Goal: Task Accomplishment & Management: Use online tool/utility

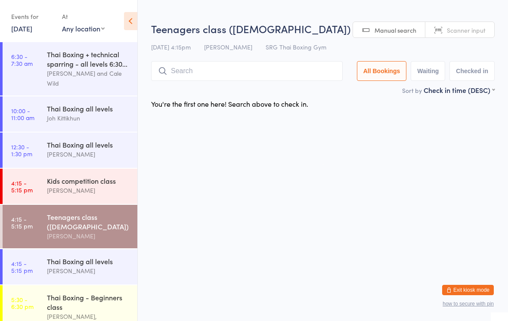
click at [253, 75] on input "search" at bounding box center [246, 71] width 191 height 20
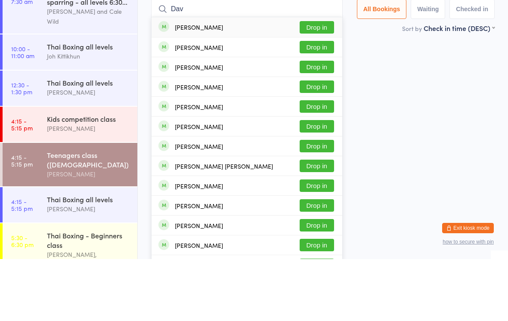
type input "Dav"
click at [317, 123] on button "Drop in" at bounding box center [316, 129] width 34 height 12
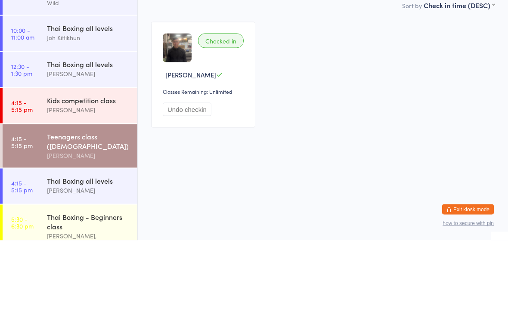
click at [198, 183] on button "Undo checkin" at bounding box center [187, 189] width 49 height 13
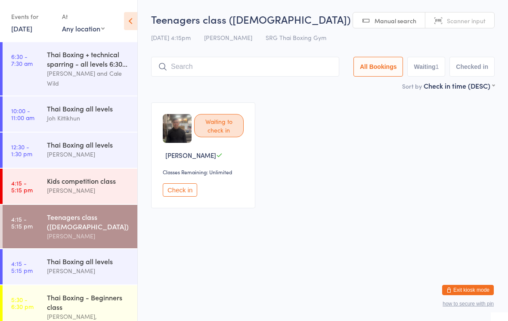
click at [243, 72] on input "search" at bounding box center [245, 67] width 188 height 20
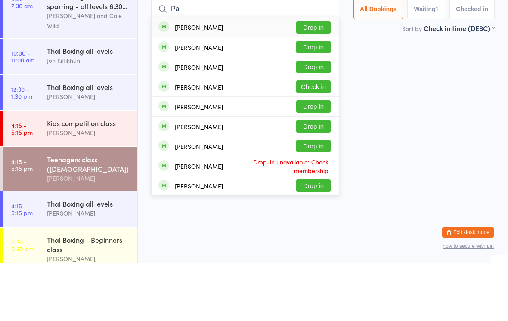
type input "Pa"
click at [316, 118] on button "Drop in" at bounding box center [313, 124] width 34 height 12
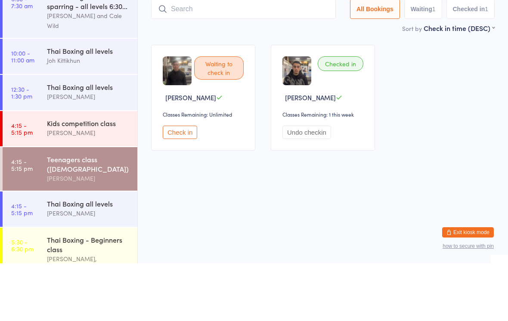
click at [252, 37] on main "Teenagers class ([DEMOGRAPHIC_DATA]) Check-in [DATE] 4:15pm [PERSON_NAME] SRG T…" at bounding box center [322, 114] width 343 height 204
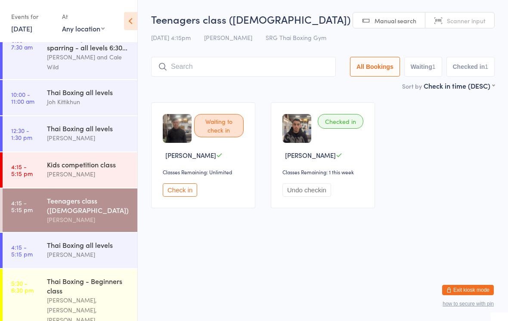
scroll to position [16, 0]
click at [262, 71] on input "search" at bounding box center [243, 67] width 185 height 20
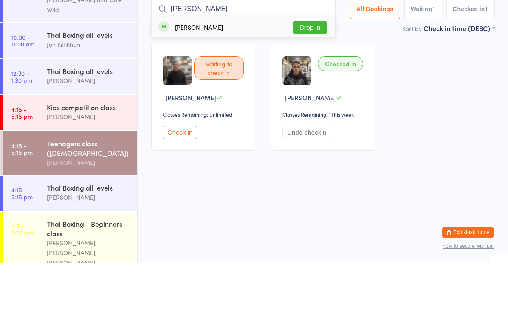
type input "[PERSON_NAME]"
click at [311, 79] on button "Drop in" at bounding box center [310, 85] width 34 height 12
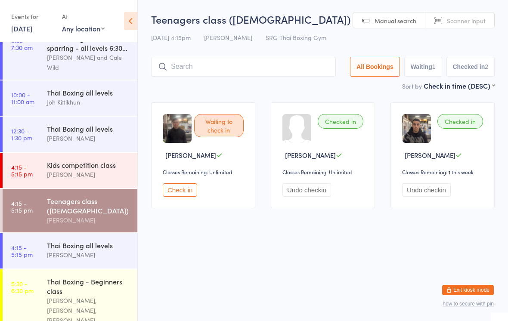
click at [250, 65] on input "search" at bounding box center [243, 67] width 185 height 20
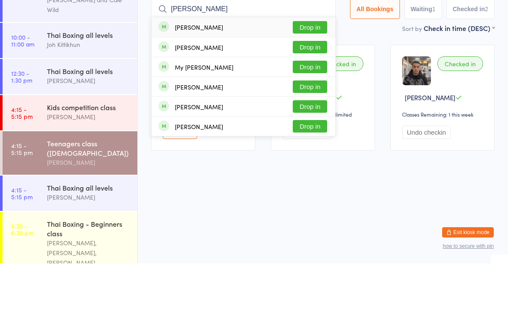
type input "[PERSON_NAME]"
click at [313, 79] on button "Drop in" at bounding box center [310, 85] width 34 height 12
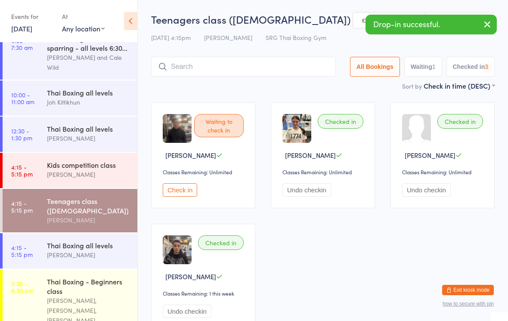
click at [286, 71] on input "search" at bounding box center [243, 67] width 185 height 20
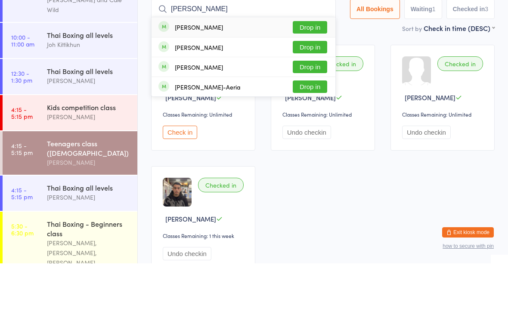
type input "[PERSON_NAME]"
click at [311, 79] on button "Drop in" at bounding box center [310, 85] width 34 height 12
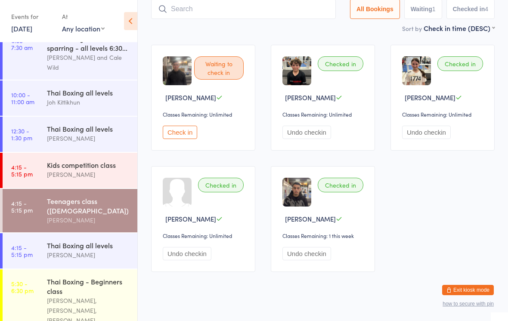
click at [87, 173] on div "[PERSON_NAME]" at bounding box center [88, 174] width 83 height 10
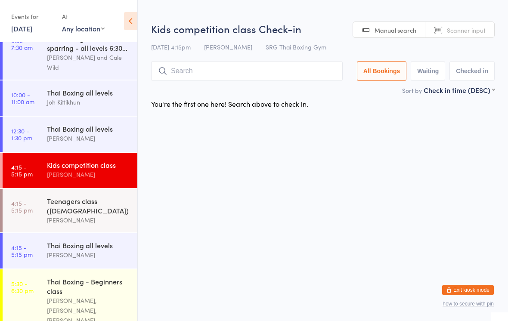
click at [81, 215] on div "Teenagers class ([DEMOGRAPHIC_DATA])" at bounding box center [88, 205] width 83 height 19
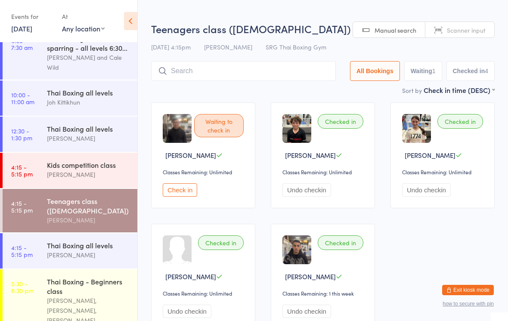
click at [83, 260] on div "[PERSON_NAME]" at bounding box center [88, 255] width 83 height 10
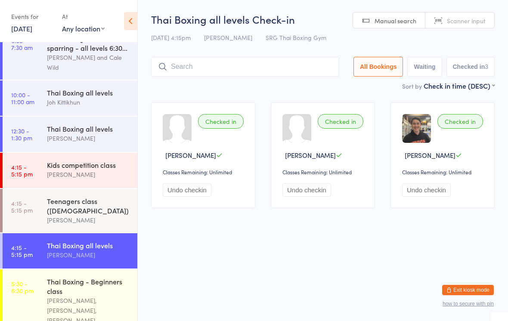
click at [197, 68] on input "search" at bounding box center [245, 67] width 188 height 20
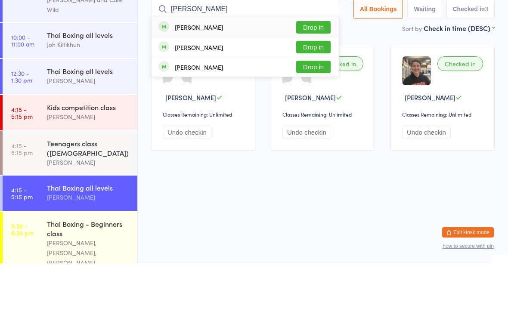
type input "[PERSON_NAME]"
click at [314, 79] on button "Drop in" at bounding box center [313, 85] width 34 height 12
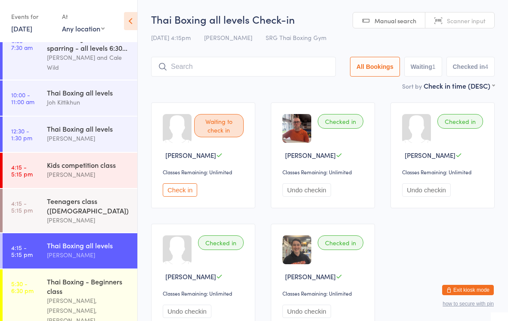
click at [99, 206] on div "Teenagers class ([DEMOGRAPHIC_DATA])" at bounding box center [88, 205] width 83 height 19
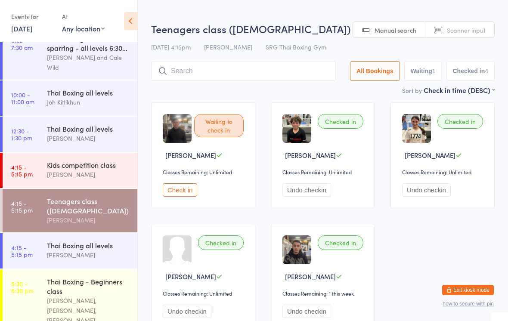
click at [302, 65] on input "search" at bounding box center [243, 71] width 185 height 20
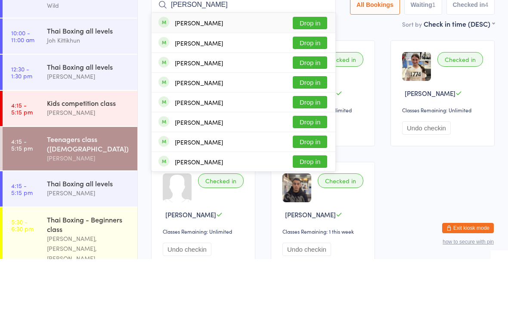
type input "[PERSON_NAME]"
click at [312, 79] on button "Drop in" at bounding box center [310, 85] width 34 height 12
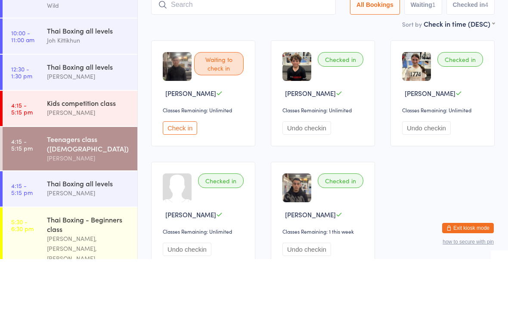
scroll to position [62, 0]
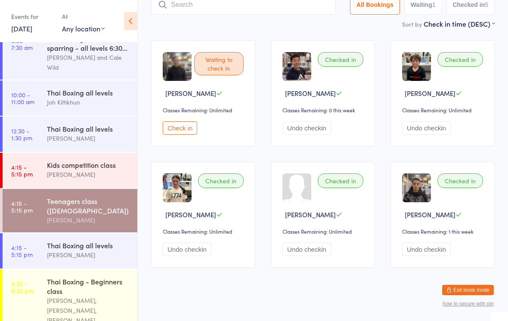
click at [240, 10] on input "search" at bounding box center [243, 5] width 185 height 20
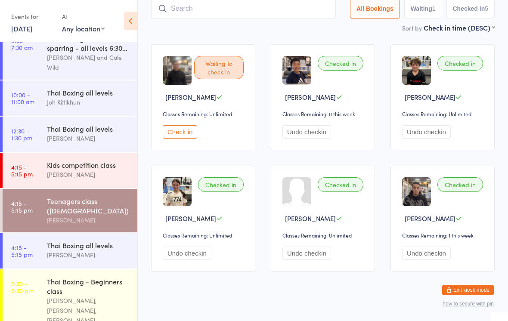
scroll to position [58, 0]
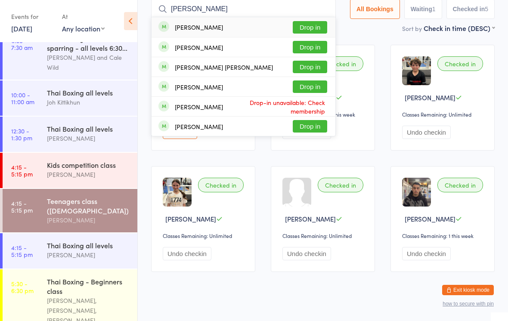
type input "[PERSON_NAME]"
click at [306, 27] on button "Drop in" at bounding box center [310, 27] width 34 height 12
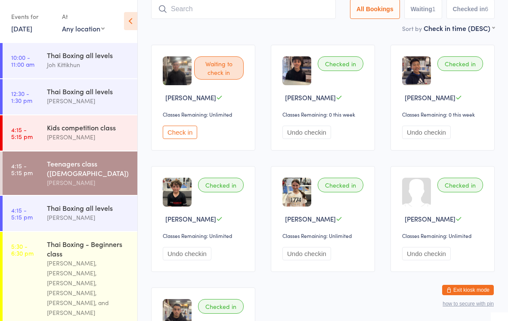
scroll to position [54, 0]
click at [100, 218] on div "[PERSON_NAME]" at bounding box center [88, 217] width 83 height 10
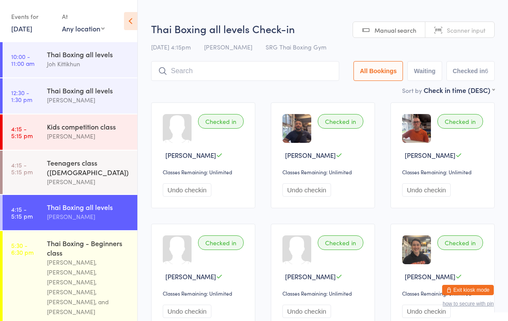
click at [244, 74] on input "search" at bounding box center [245, 71] width 188 height 20
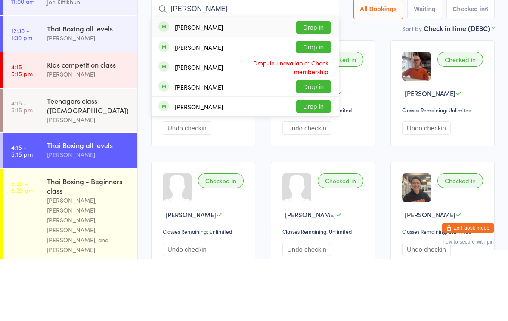
type input "[PERSON_NAME]"
click at [313, 83] on button "Drop in" at bounding box center [313, 89] width 34 height 12
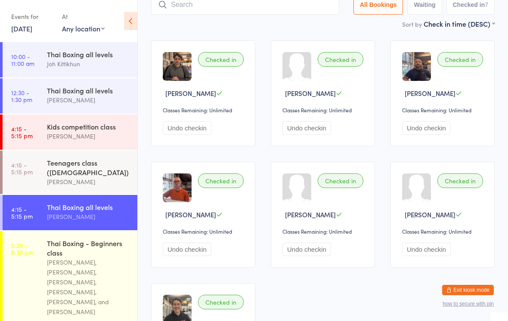
click at [279, 13] on input "search" at bounding box center [245, 5] width 188 height 20
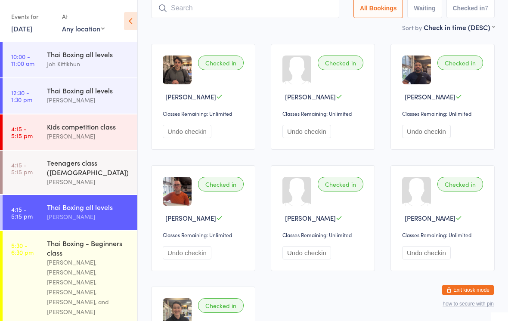
scroll to position [58, 0]
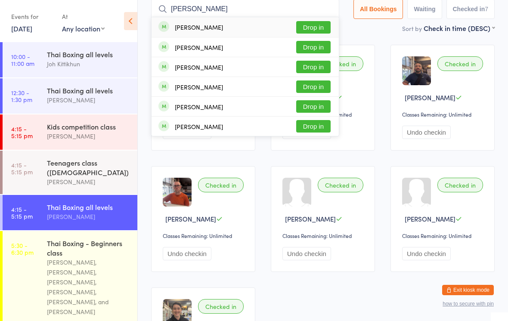
type input "[PERSON_NAME]"
click at [317, 22] on button "Drop in" at bounding box center [313, 27] width 34 height 12
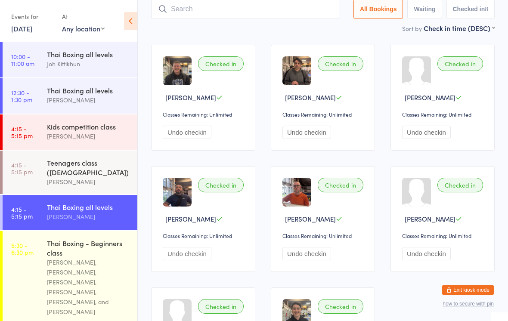
click at [194, 14] on input "search" at bounding box center [245, 9] width 188 height 20
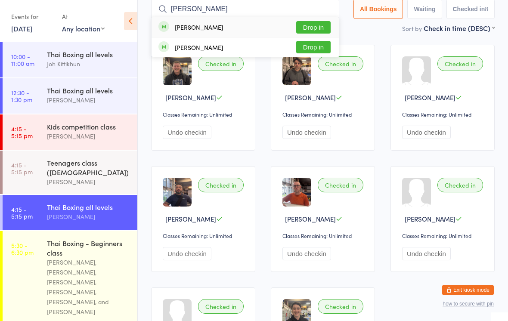
type input "[PERSON_NAME]"
click at [306, 28] on button "Drop in" at bounding box center [313, 27] width 34 height 12
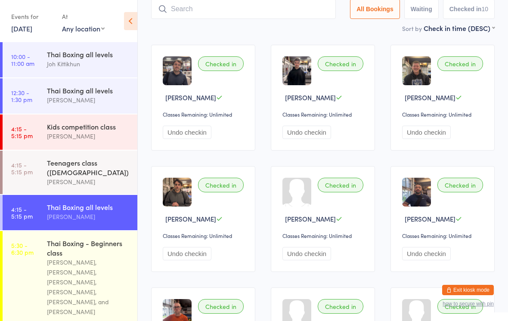
click at [208, 12] on input "search" at bounding box center [243, 9] width 185 height 20
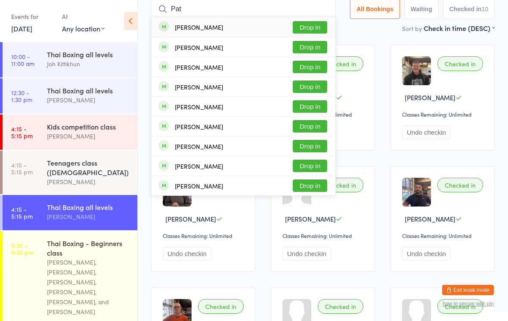
type input "Pat"
click at [304, 23] on button "Drop in" at bounding box center [310, 27] width 34 height 12
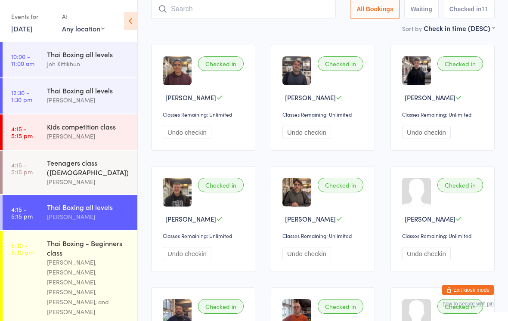
click at [99, 172] on div "Teenagers class ([DEMOGRAPHIC_DATA])" at bounding box center [88, 167] width 83 height 19
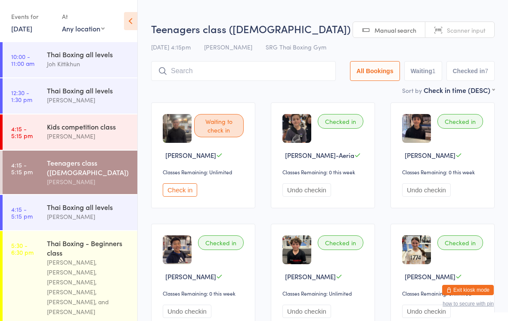
click at [248, 78] on input "search" at bounding box center [243, 71] width 185 height 20
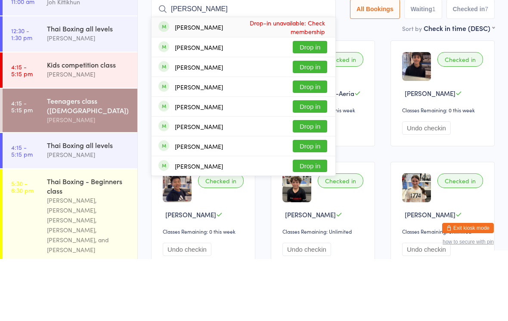
type input "[PERSON_NAME]"
click at [307, 103] on button "Drop in" at bounding box center [310, 109] width 34 height 12
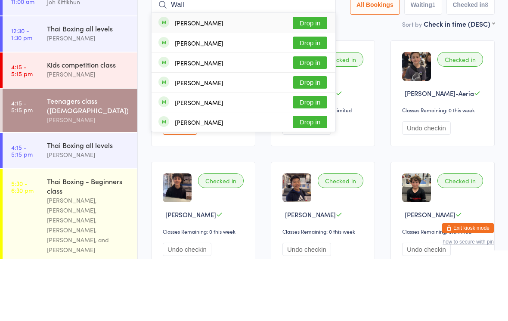
type input "Wall"
click at [310, 79] on button "Drop in" at bounding box center [310, 85] width 34 height 12
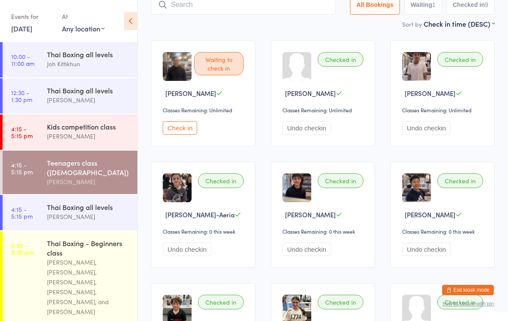
click at [176, 13] on input "search" at bounding box center [243, 5] width 185 height 20
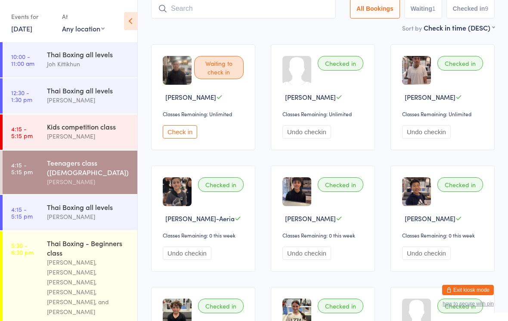
scroll to position [58, 0]
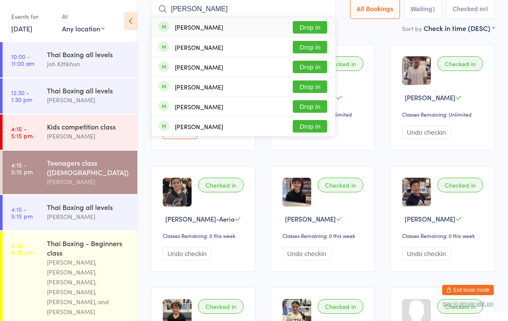
type input "[PERSON_NAME]"
click at [302, 33] on button "Drop in" at bounding box center [310, 27] width 34 height 12
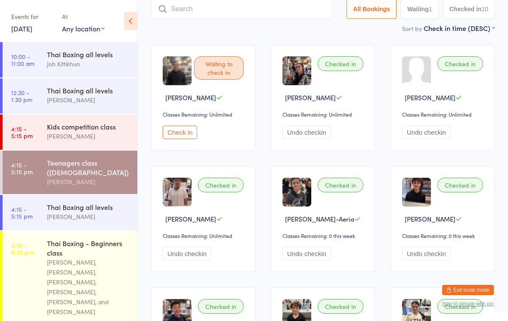
click at [187, 9] on input "search" at bounding box center [241, 9] width 181 height 20
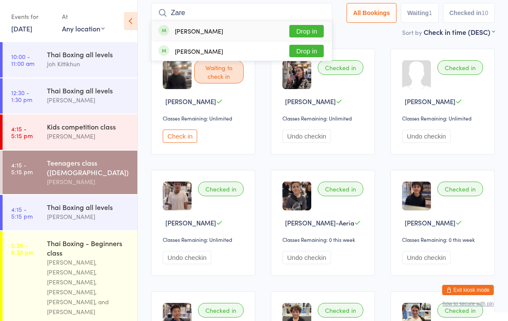
type input "Zare"
click at [308, 28] on button "Drop in" at bounding box center [306, 31] width 34 height 12
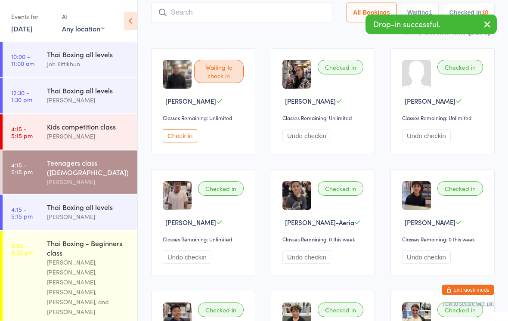
scroll to position [54, 0]
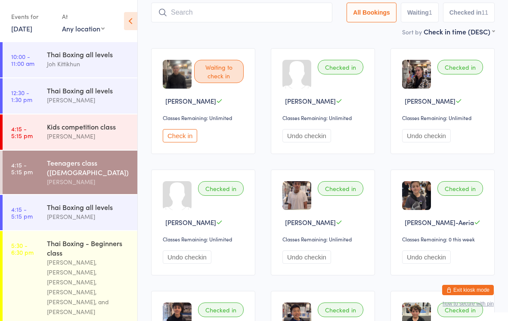
click at [95, 275] on div "[PERSON_NAME], [PERSON_NAME], [PERSON_NAME], [PERSON_NAME], [PERSON_NAME], and …" at bounding box center [88, 286] width 83 height 59
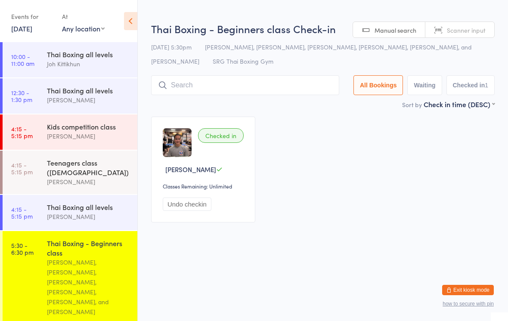
click at [252, 91] on input "search" at bounding box center [245, 85] width 188 height 20
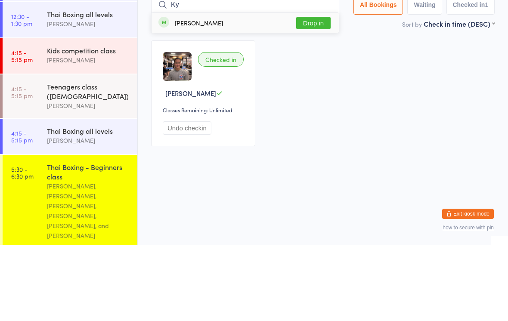
type input "Ky"
click at [317, 93] on button "Drop in" at bounding box center [313, 99] width 34 height 12
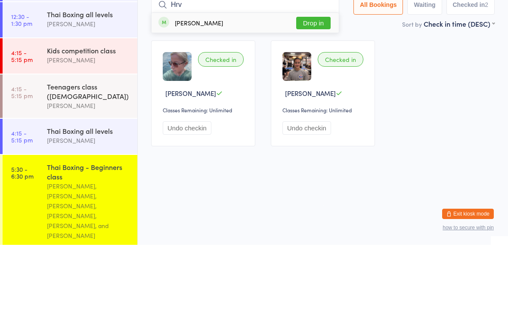
type input "Hrv"
click at [320, 93] on button "Drop in" at bounding box center [313, 99] width 34 height 12
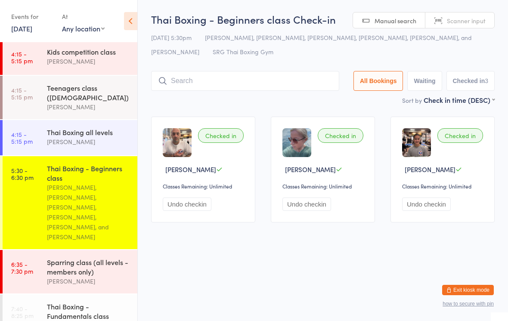
scroll to position [144, 0]
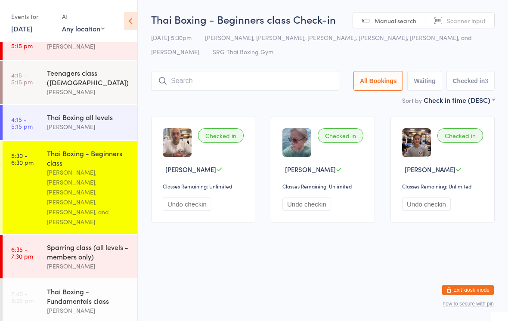
click at [84, 180] on div "[PERSON_NAME], [PERSON_NAME], [PERSON_NAME], [PERSON_NAME], [PERSON_NAME], and …" at bounding box center [88, 196] width 83 height 59
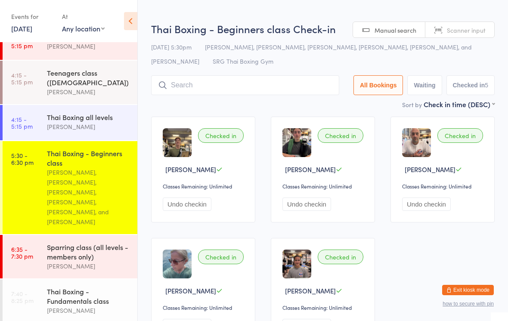
click at [235, 82] on input "search" at bounding box center [245, 85] width 188 height 20
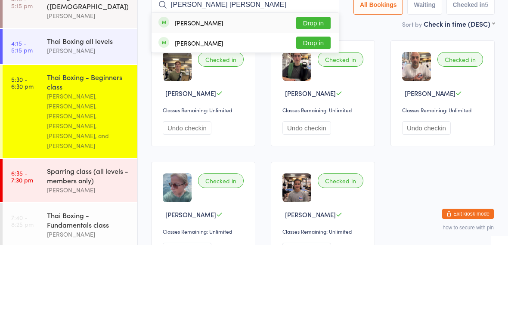
type input "[PERSON_NAME] [PERSON_NAME]"
click at [314, 93] on button "Drop in" at bounding box center [313, 99] width 34 height 12
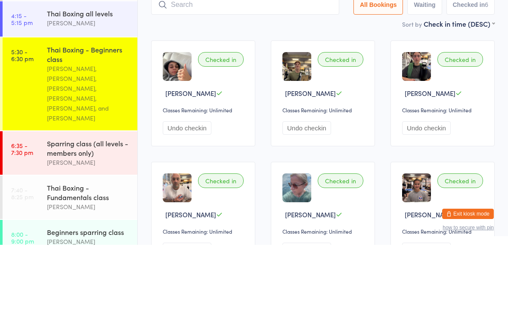
scroll to position [172, 0]
click at [151, 31] on main "Thai Boxing - Beginners class Check-in [DATE] 5:30pm [PERSON_NAME], [PERSON_NAM…" at bounding box center [322, 181] width 343 height 339
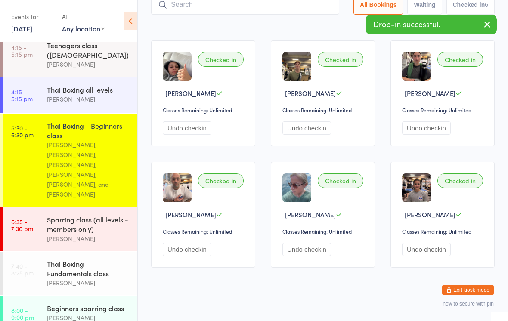
click at [92, 218] on div "Sparring class (all levels - members only)" at bounding box center [88, 224] width 83 height 19
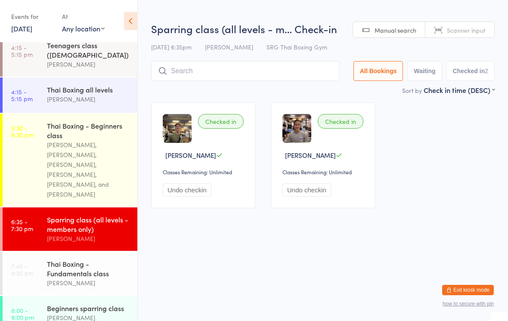
click at [258, 62] on input "search" at bounding box center [245, 71] width 188 height 20
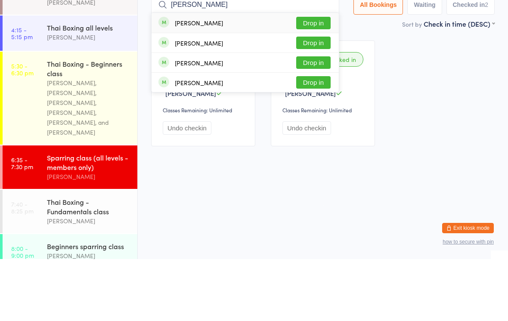
type input "[PERSON_NAME]"
click at [311, 79] on button "Drop in" at bounding box center [313, 85] width 34 height 12
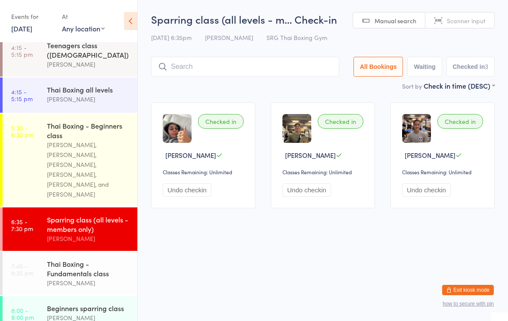
click at [301, 64] on input "search" at bounding box center [245, 67] width 188 height 20
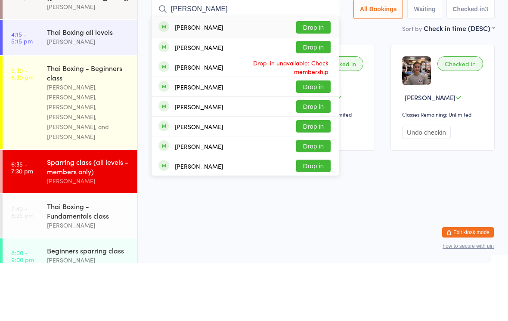
type input "[PERSON_NAME]"
click at [316, 138] on button "Drop in" at bounding box center [313, 144] width 34 height 12
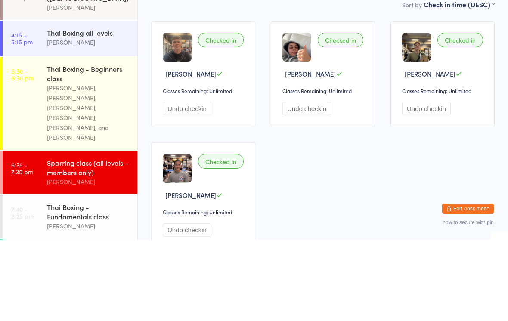
scroll to position [148, 0]
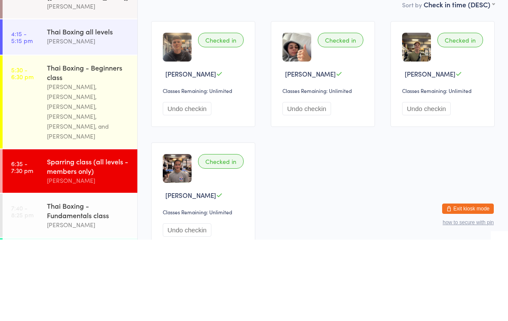
click at [250, 142] on div "Checked in [PERSON_NAME] Classes Remaining: Unlimited Undo checkin Checked in […" at bounding box center [322, 216] width 359 height 243
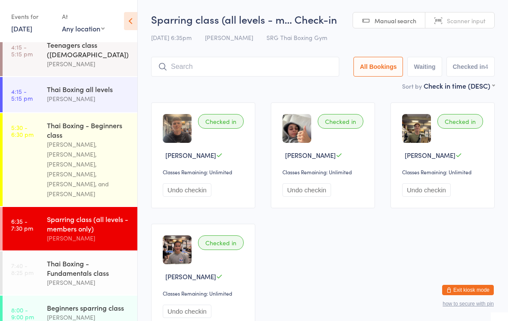
scroll to position [172, 0]
click at [74, 157] on div "[PERSON_NAME], [PERSON_NAME], [PERSON_NAME], [PERSON_NAME], [PERSON_NAME], and …" at bounding box center [88, 169] width 83 height 59
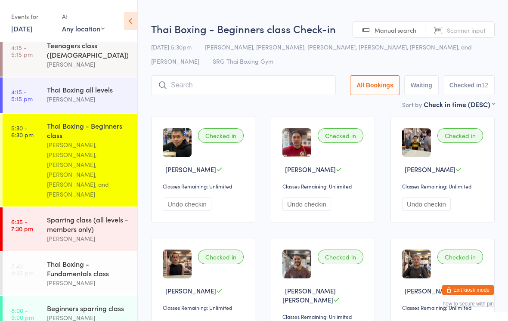
click at [198, 90] on input "search" at bounding box center [243, 85] width 185 height 20
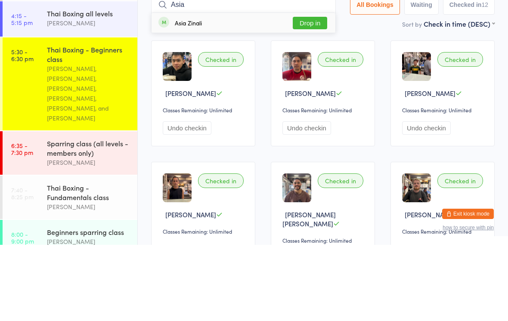
type input "Asia"
click at [312, 93] on button "Drop in" at bounding box center [310, 99] width 34 height 12
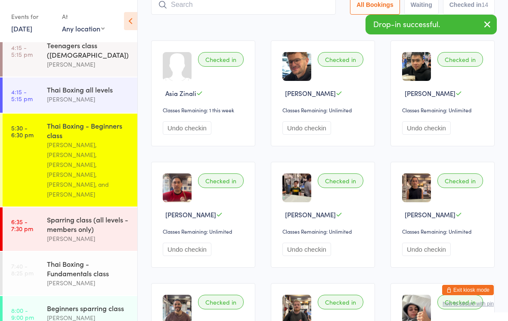
click at [233, 32] on main "Thai Boxing - Beginners class Check-in [DATE] 5:30pm [PERSON_NAME], [PERSON_NAM…" at bounding box center [322, 292] width 343 height 712
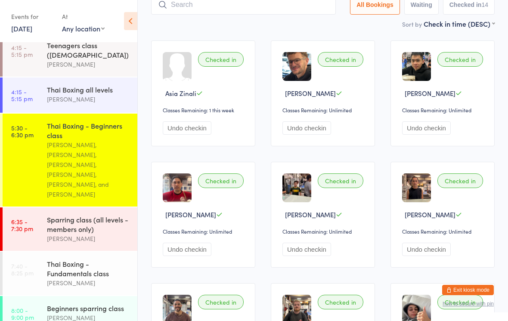
click at [198, 11] on input "search" at bounding box center [243, 5] width 185 height 20
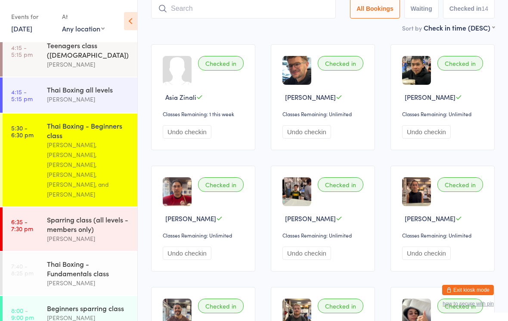
scroll to position [72, 0]
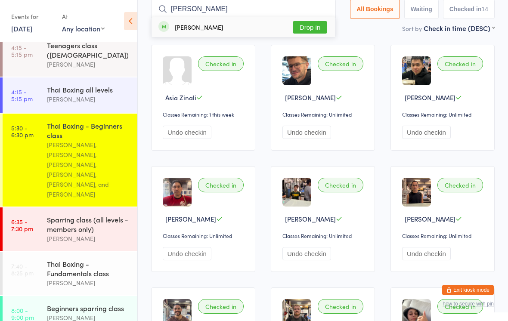
type input "[PERSON_NAME]"
click at [305, 27] on button "Drop in" at bounding box center [310, 27] width 34 height 12
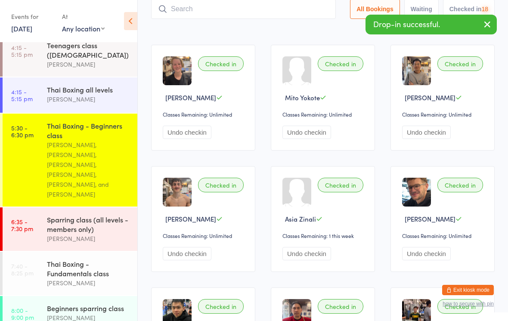
click at [285, 10] on input "search" at bounding box center [243, 9] width 185 height 20
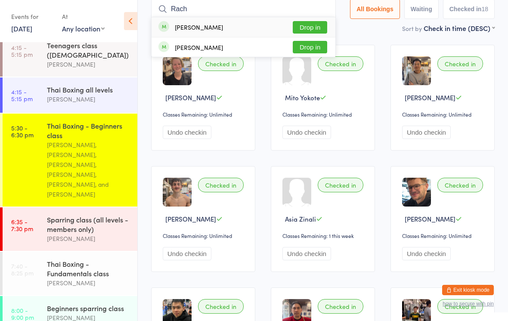
type input "Rach"
click at [306, 25] on button "Drop in" at bounding box center [310, 27] width 34 height 12
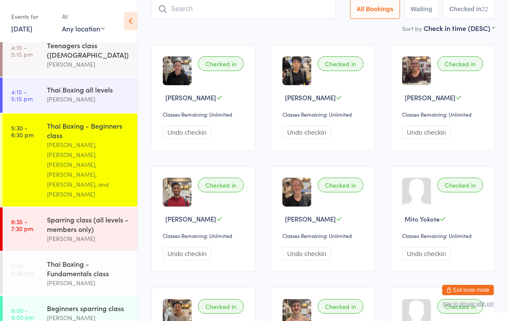
click at [275, 8] on input "search" at bounding box center [243, 9] width 185 height 20
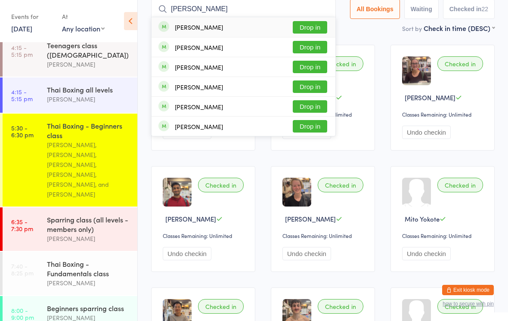
type input "[PERSON_NAME]"
click at [314, 33] on button "Drop in" at bounding box center [310, 27] width 34 height 12
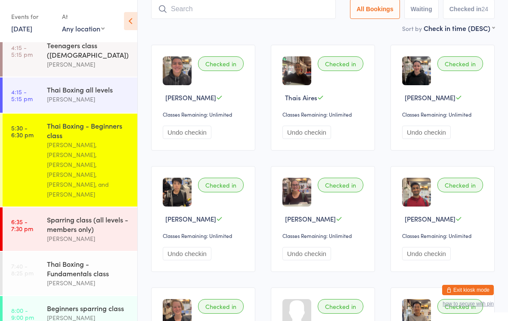
click at [316, 15] on input "search" at bounding box center [243, 9] width 185 height 20
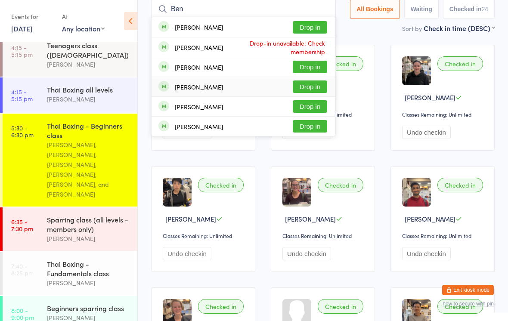
type input "Ben"
click at [283, 89] on div "[PERSON_NAME] Drop in" at bounding box center [243, 86] width 184 height 19
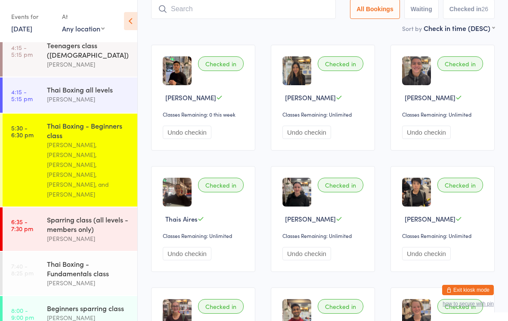
click at [255, 8] on input "search" at bounding box center [243, 9] width 185 height 20
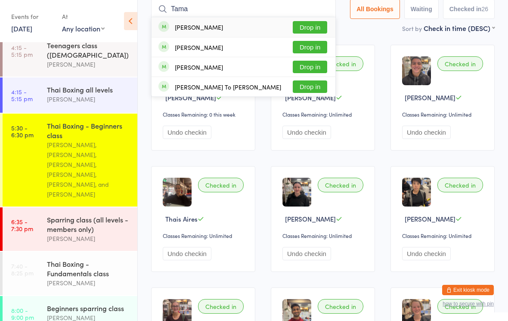
type input "Tama"
click at [308, 24] on button "Drop in" at bounding box center [310, 27] width 34 height 12
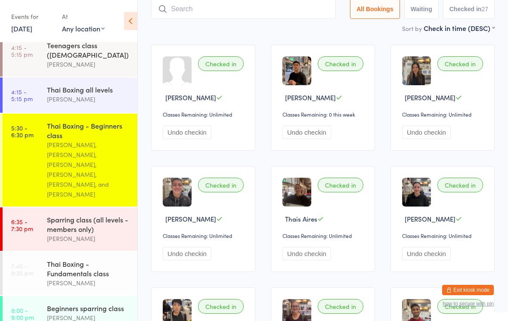
click at [245, 7] on input "search" at bounding box center [243, 9] width 185 height 20
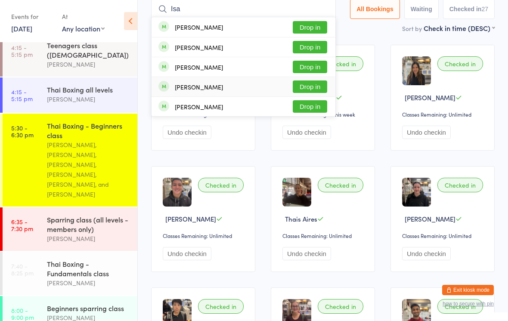
type input "Isa"
click at [215, 86] on div "[PERSON_NAME]" at bounding box center [199, 86] width 48 height 7
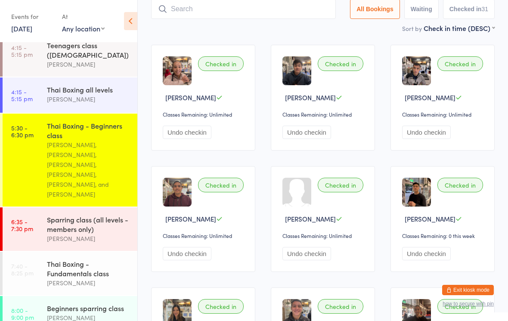
click at [90, 215] on div "Sparring class (all levels - members only)" at bounding box center [88, 224] width 83 height 19
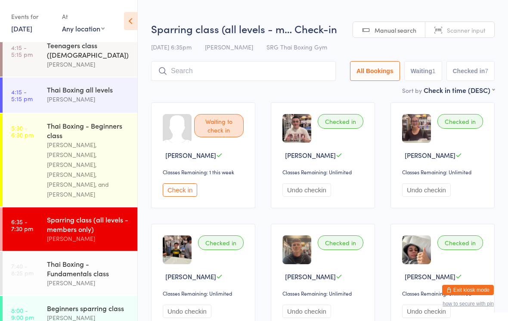
click at [253, 68] on input "search" at bounding box center [243, 71] width 185 height 20
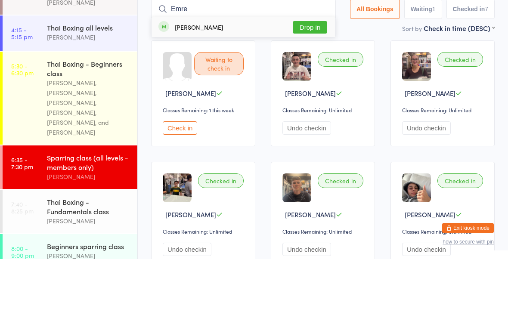
type input "Emre"
click at [302, 83] on button "Drop in" at bounding box center [310, 89] width 34 height 12
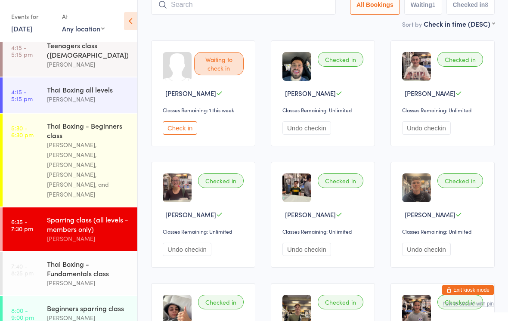
click at [185, 7] on input "search" at bounding box center [243, 5] width 185 height 20
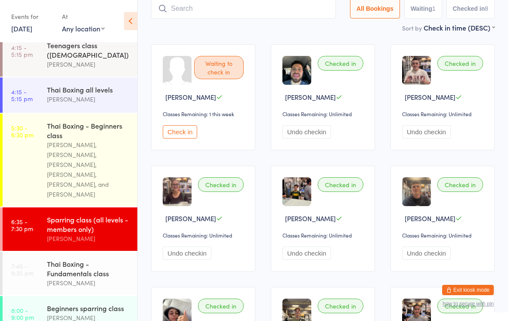
scroll to position [58, 0]
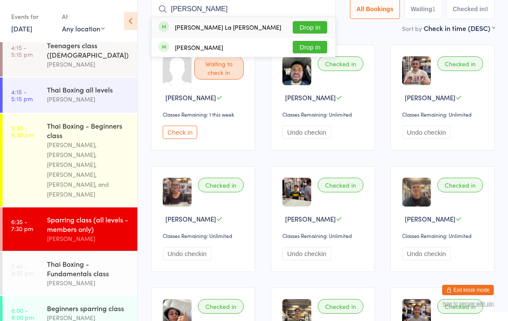
type input "[PERSON_NAME]"
click at [296, 44] on button "Drop in" at bounding box center [310, 47] width 34 height 12
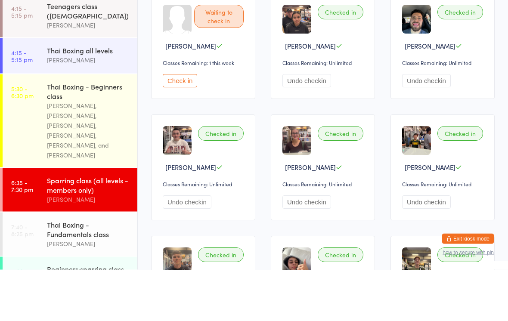
scroll to position [158, 0]
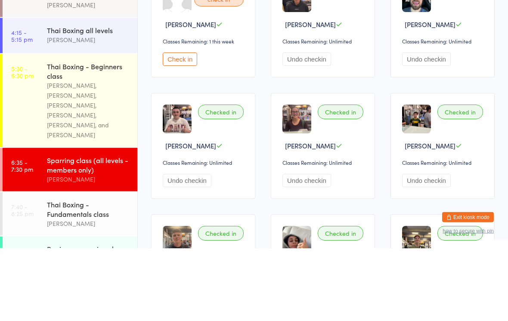
click at [81, 153] on div "[PERSON_NAME], [PERSON_NAME], [PERSON_NAME], [PERSON_NAME], [PERSON_NAME], and …" at bounding box center [88, 182] width 83 height 59
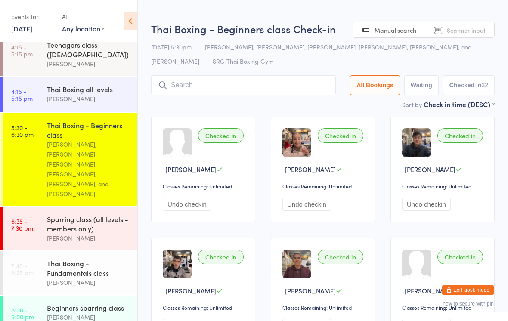
scroll to position [172, 0]
click at [83, 220] on div "Sparring class (all levels - members only)" at bounding box center [88, 224] width 83 height 19
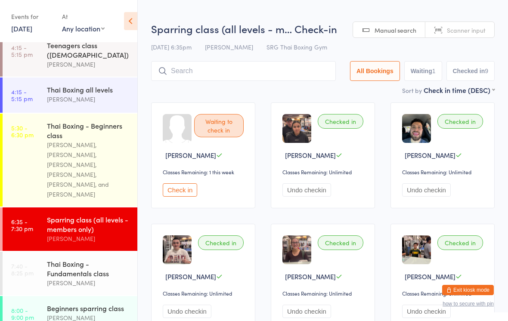
click at [267, 77] on input "search" at bounding box center [243, 71] width 185 height 20
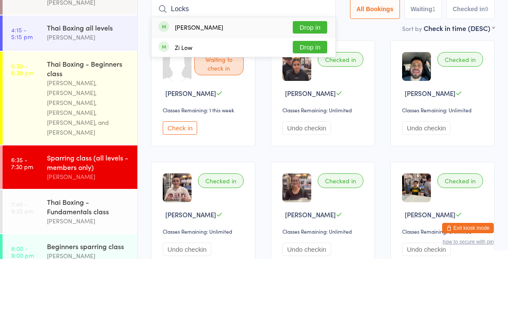
type input "Locks"
click at [308, 83] on button "Drop in" at bounding box center [310, 89] width 34 height 12
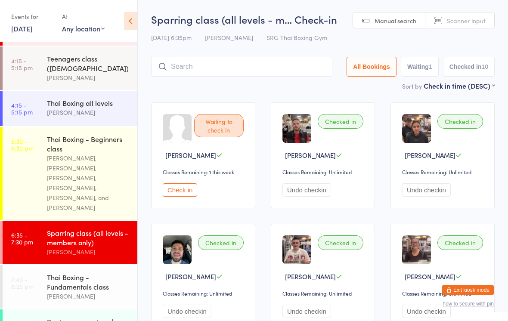
click at [235, 64] on input "search" at bounding box center [241, 67] width 181 height 20
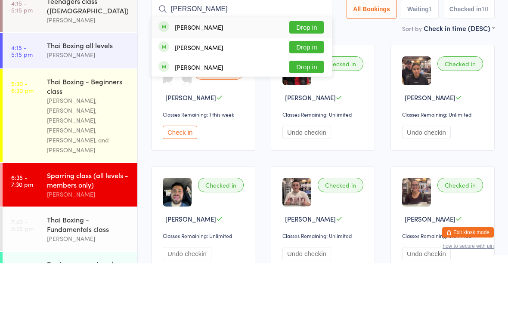
type input "[PERSON_NAME]"
click at [307, 79] on button "Drop in" at bounding box center [306, 85] width 34 height 12
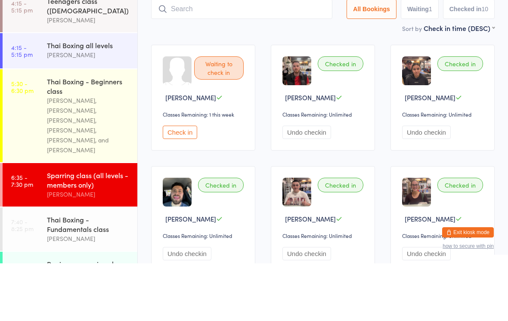
scroll to position [58, 0]
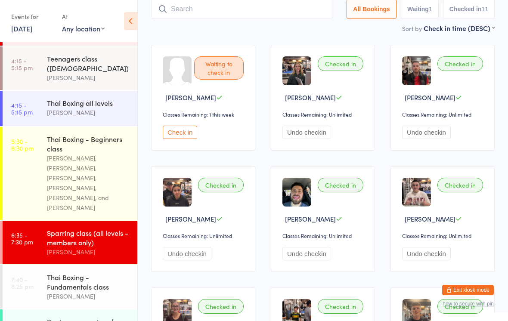
click at [258, 5] on input "search" at bounding box center [241, 9] width 181 height 20
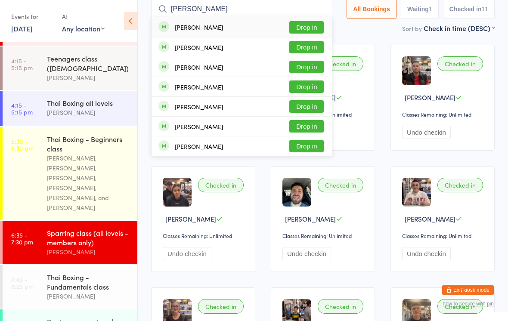
type input "[PERSON_NAME]"
click at [313, 29] on button "Drop in" at bounding box center [306, 27] width 34 height 12
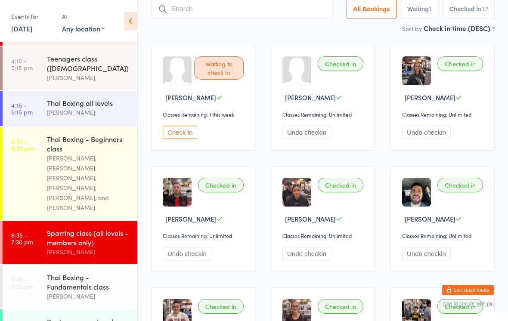
click at [191, 10] on input "search" at bounding box center [241, 9] width 181 height 20
type input "Camero"
click at [314, 30] on button "Drop in" at bounding box center [306, 27] width 34 height 12
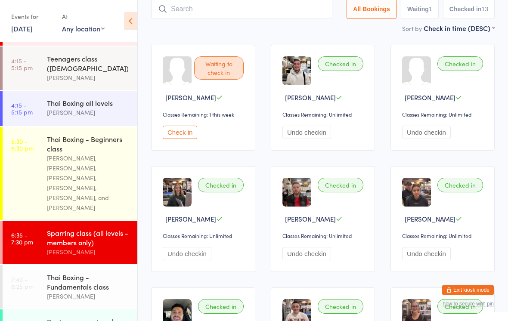
click at [231, 10] on input "search" at bounding box center [241, 9] width 181 height 20
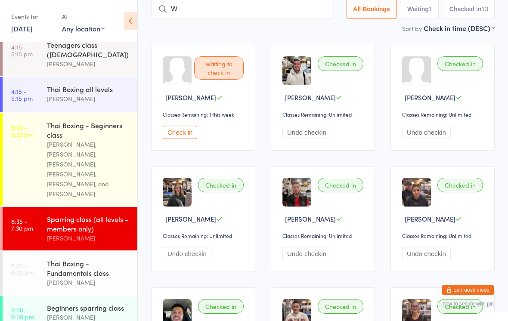
scroll to position [172, 0]
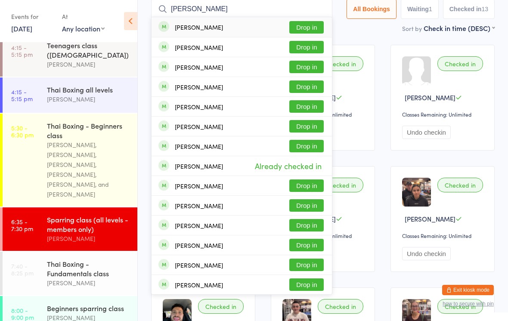
type input "[PERSON_NAME]"
click at [301, 23] on button "Drop in" at bounding box center [306, 27] width 34 height 12
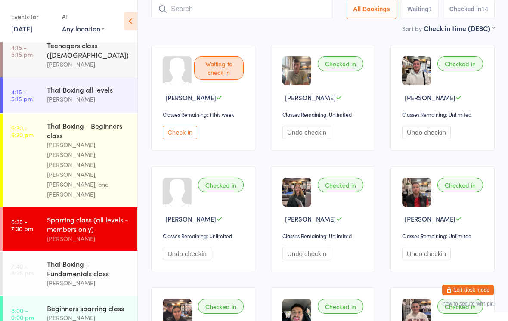
click at [229, 17] on input "search" at bounding box center [241, 9] width 181 height 20
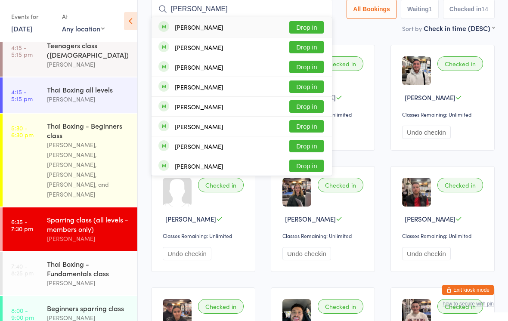
type input "[PERSON_NAME]"
click at [304, 25] on button "Drop in" at bounding box center [306, 27] width 34 height 12
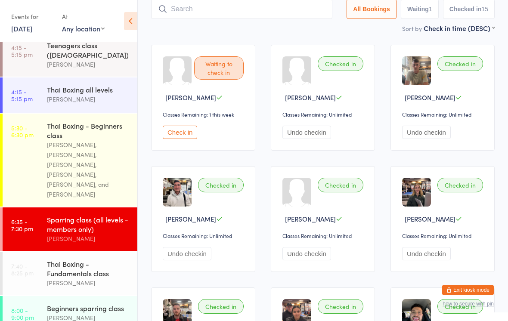
click at [284, 6] on input "search" at bounding box center [241, 9] width 181 height 20
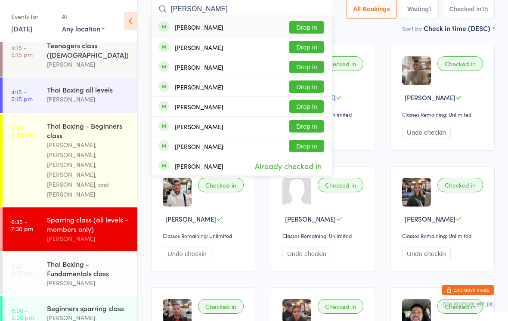
type input "[PERSON_NAME]"
click at [311, 49] on button "Drop in" at bounding box center [306, 47] width 34 height 12
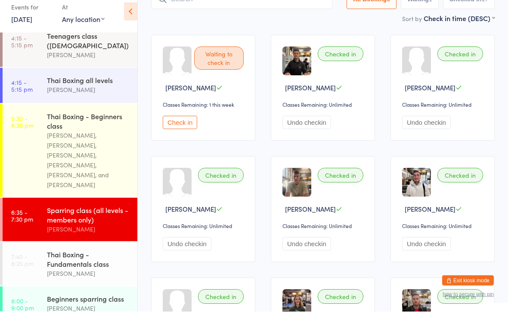
scroll to position [158, 0]
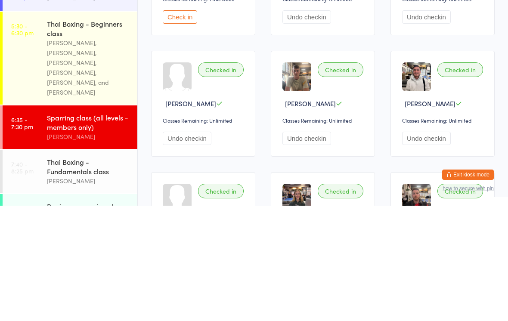
click at [66, 228] on div "Sparring class (all levels - members only)" at bounding box center [88, 237] width 83 height 19
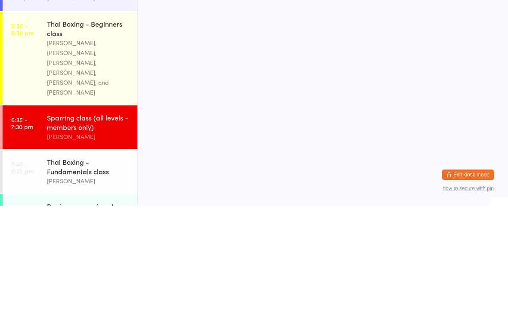
scroll to position [0, 0]
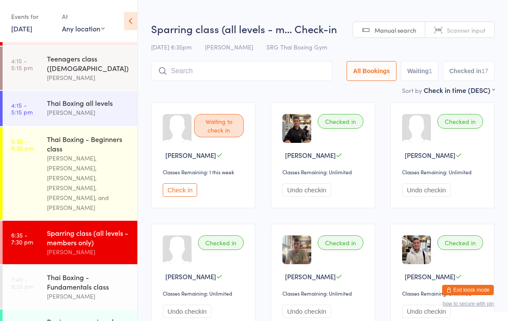
click at [184, 79] on input "search" at bounding box center [241, 71] width 181 height 20
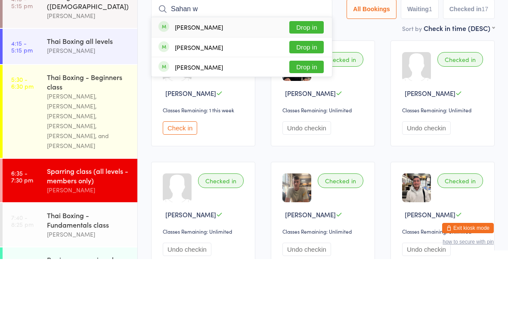
type input "Sahan w"
click at [296, 83] on button "Drop in" at bounding box center [306, 89] width 34 height 12
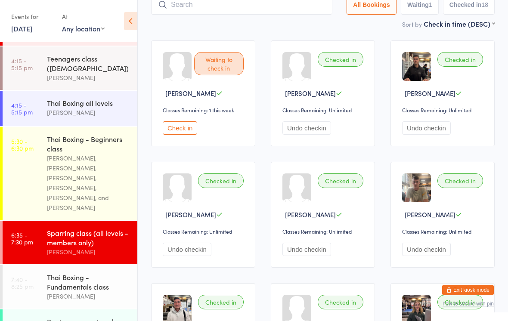
click at [274, 12] on input "search" at bounding box center [241, 5] width 181 height 20
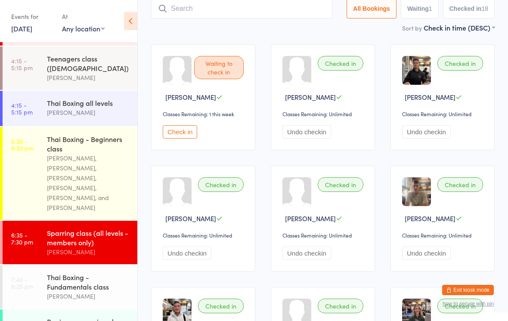
scroll to position [58, 0]
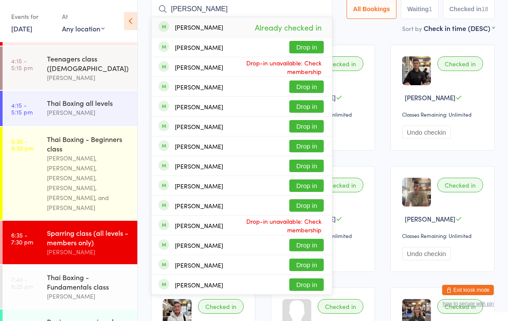
type input "[PERSON_NAME]"
click at [300, 25] on span "Already checked in" at bounding box center [288, 27] width 71 height 15
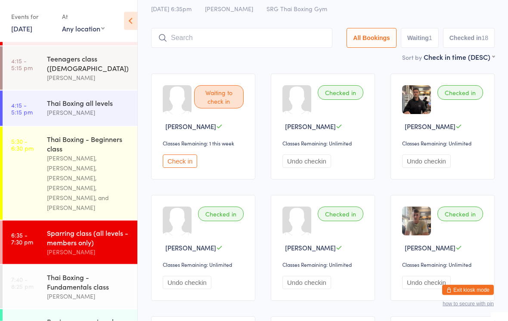
scroll to position [0, 0]
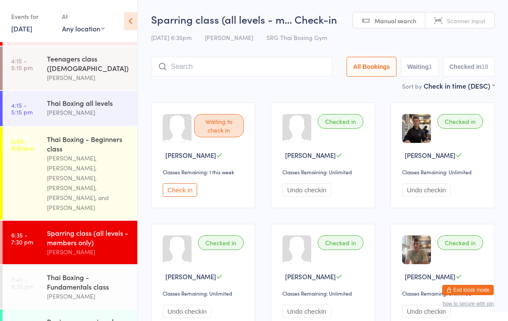
click at [265, 68] on input "search" at bounding box center [241, 67] width 181 height 20
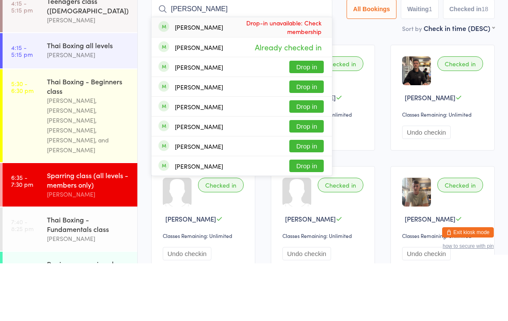
type input "[PERSON_NAME]"
click at [190, 102] on div "[PERSON_NAME]" at bounding box center [199, 105] width 48 height 7
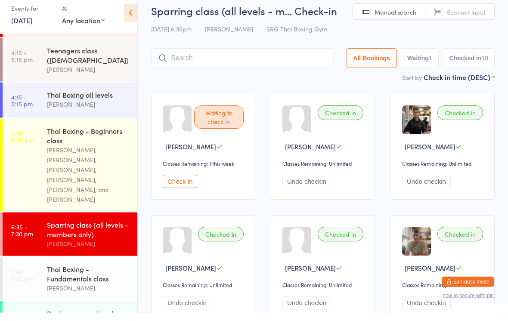
click at [379, 57] on button "All Bookings" at bounding box center [371, 67] width 50 height 20
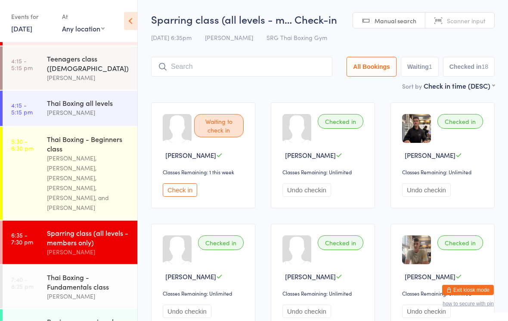
scroll to position [9, 0]
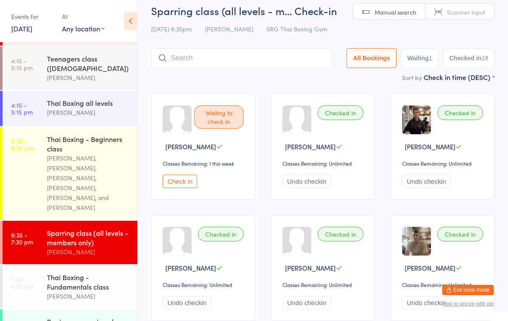
click at [27, 173] on link "5:30 - 6:30 pm Thai Boxing - Beginners class [PERSON_NAME], [PERSON_NAME], [PER…" at bounding box center [70, 173] width 135 height 93
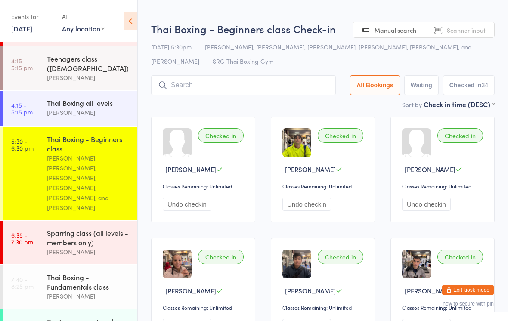
click at [299, 80] on input "search" at bounding box center [243, 85] width 185 height 20
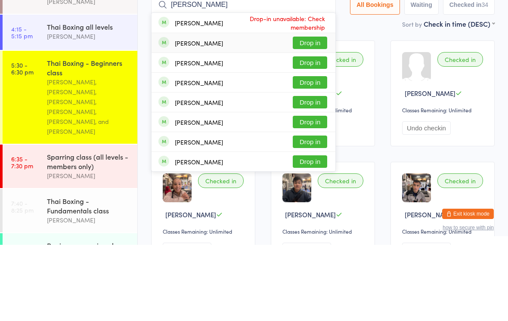
type input "[PERSON_NAME]"
click at [229, 109] on div "[PERSON_NAME] Drop in" at bounding box center [243, 118] width 184 height 19
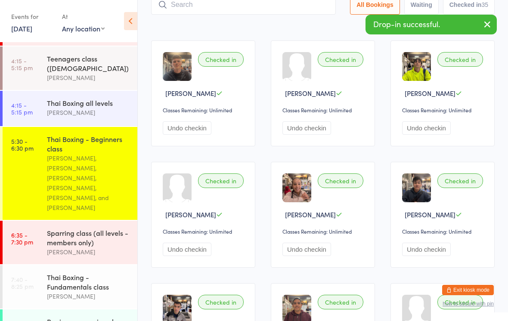
click at [216, 103] on div "Checked in [PERSON_NAME] Classes Remaining: Unlimited Undo checkin" at bounding box center [203, 93] width 104 height 106
click at [200, 96] on span "[PERSON_NAME]" at bounding box center [190, 93] width 51 height 9
click at [181, 76] on img at bounding box center [177, 66] width 29 height 29
click at [181, 66] on img at bounding box center [177, 66] width 29 height 29
click at [201, 88] on div "Checked in [PERSON_NAME] Classes Remaining: Unlimited Undo checkin" at bounding box center [203, 93] width 104 height 106
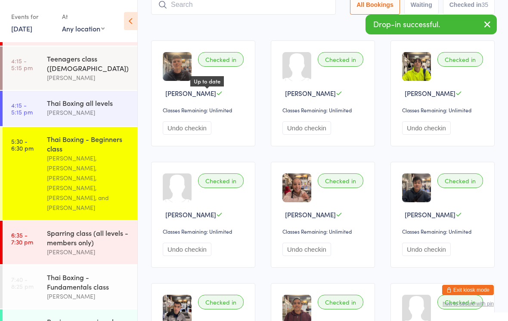
click at [216, 96] on icon at bounding box center [219, 93] width 6 height 6
click at [227, 104] on div "Checked in [PERSON_NAME] Up to date Classes Remaining: Unlimited Undo checkin" at bounding box center [203, 93] width 104 height 106
